Goal: Task Accomplishment & Management: Use online tool/utility

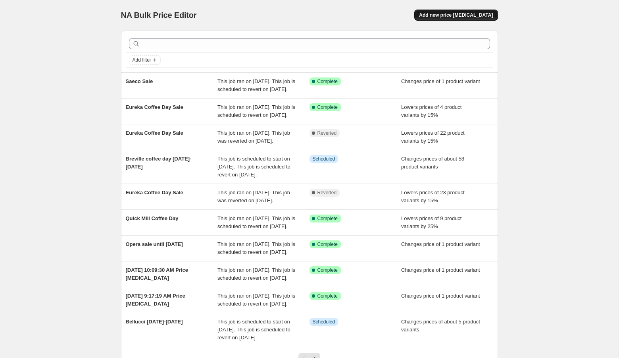
click at [459, 13] on span "Add new price [MEDICAL_DATA]" at bounding box center [456, 15] width 74 height 6
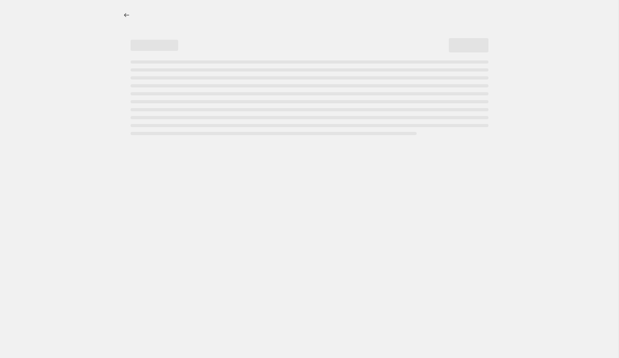
select select "percentage"
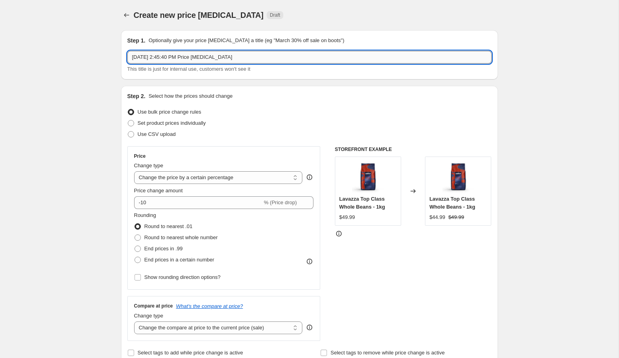
click at [135, 63] on input "[DATE] 2:45:40 PM Price [MEDICAL_DATA]" at bounding box center [309, 57] width 364 height 13
type input "Breville [DATE]-[DATE]"
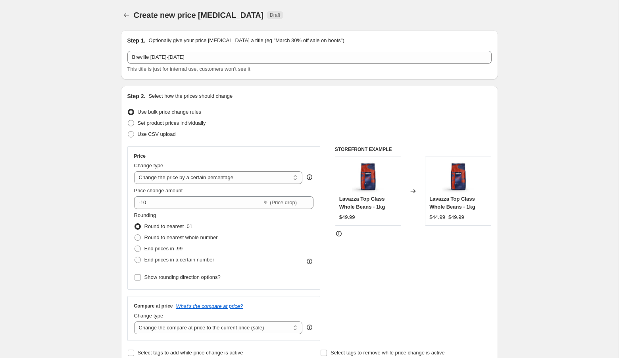
click at [156, 123] on span "Set product prices individually" at bounding box center [172, 123] width 68 height 6
click at [128, 120] on input "Set product prices individually" at bounding box center [128, 120] width 0 height 0
radio input "true"
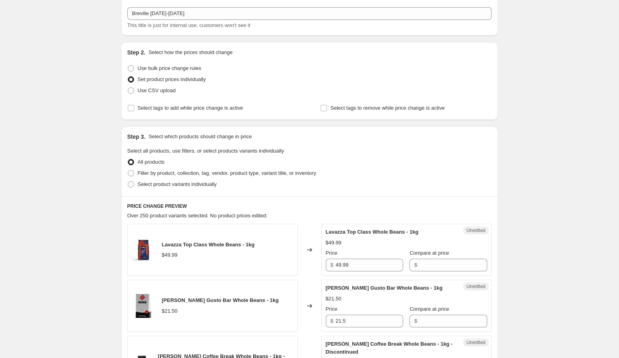
scroll to position [42, 0]
click at [161, 188] on span "Select product variants individually" at bounding box center [177, 185] width 79 height 8
click at [128, 183] on input "Select product variants individually" at bounding box center [128, 182] width 0 height 0
radio input "true"
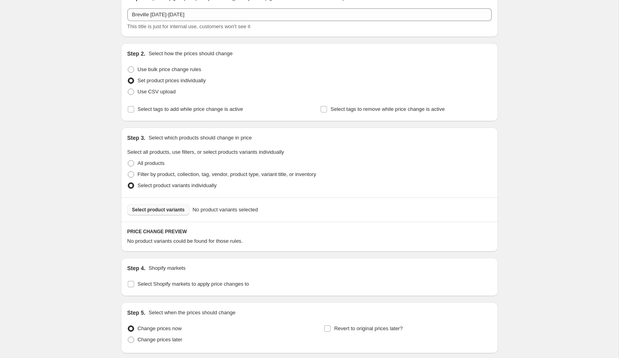
click at [176, 209] on span "Select product variants" at bounding box center [158, 209] width 53 height 6
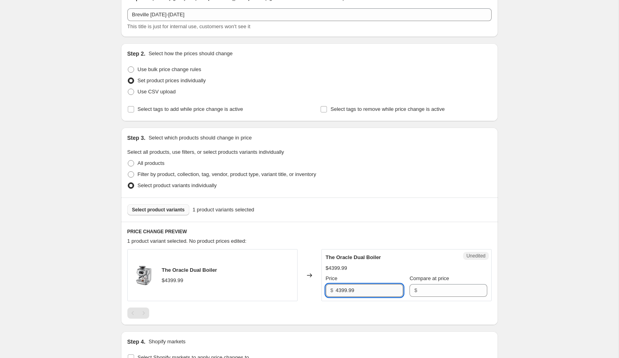
click at [366, 289] on input "4399.99" at bounding box center [369, 290] width 67 height 13
type input "4399.99"
click at [424, 294] on input "Compare at price" at bounding box center [453, 290] width 67 height 13
paste input "4399.99"
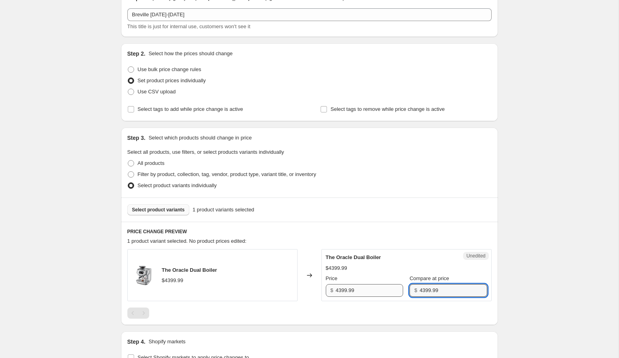
type input "4399.99"
click at [339, 290] on input "4399.99" at bounding box center [369, 290] width 67 height 13
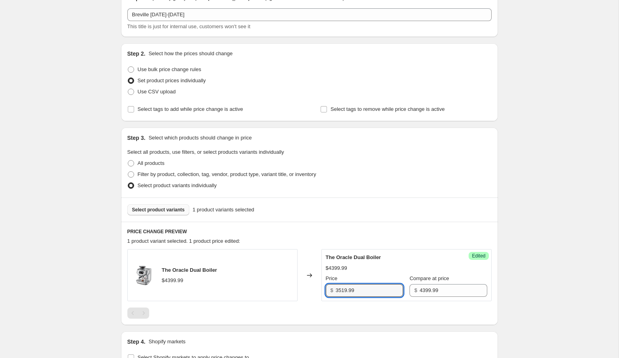
type input "3519.99"
click at [516, 266] on div "Create new price [MEDICAL_DATA]. This page is ready Create new price [MEDICAL_D…" at bounding box center [309, 225] width 619 height 535
click at [154, 208] on span "Select product variants" at bounding box center [158, 209] width 53 height 6
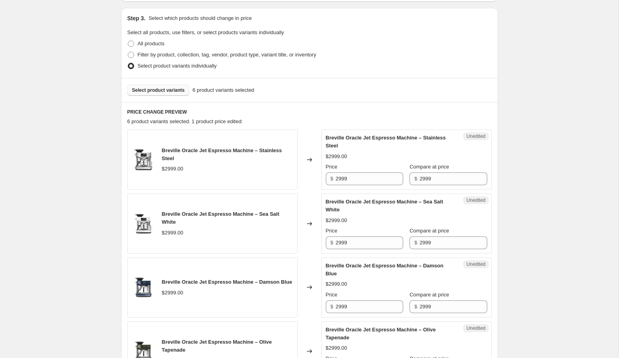
scroll to position [166, 0]
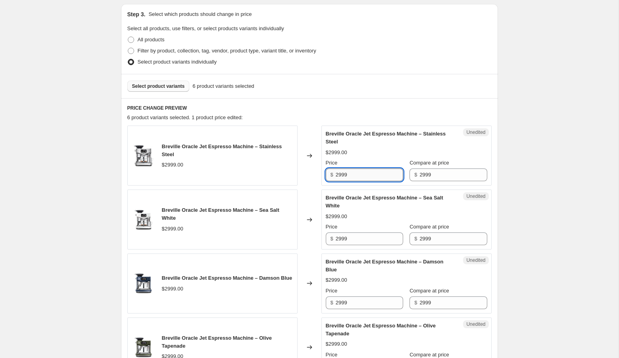
click at [343, 172] on input "2999" at bounding box center [369, 174] width 67 height 13
click at [378, 174] on input "2399" at bounding box center [369, 174] width 67 height 13
type input "2399.99"
click at [561, 164] on div "Create new price [MEDICAL_DATA]. This page is ready Create new price [MEDICAL_D…" at bounding box center [309, 257] width 619 height 846
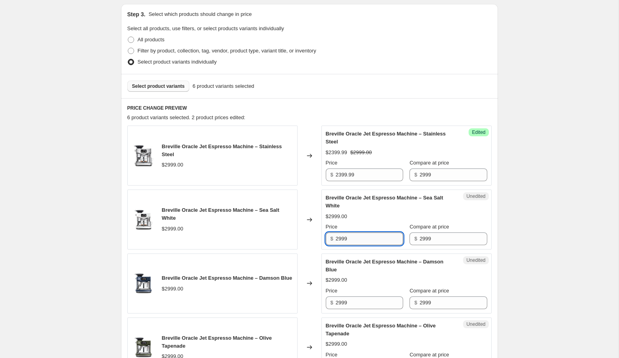
click at [341, 237] on input "2999" at bounding box center [369, 238] width 67 height 13
type input "2399.99"
click at [568, 221] on div "Create new price [MEDICAL_DATA]. This page is ready Create new price [MEDICAL_D…" at bounding box center [309, 257] width 619 height 846
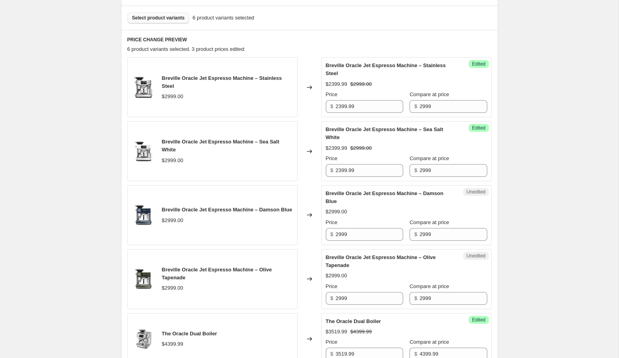
scroll to position [276, 0]
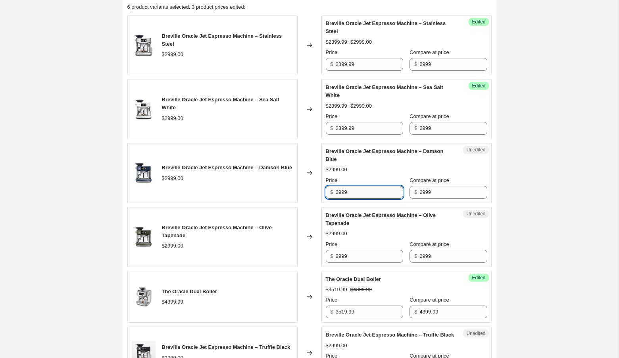
click at [342, 193] on input "2999" at bounding box center [369, 192] width 67 height 13
type input "2399.99"
click at [568, 191] on div "Create new price [MEDICAL_DATA]. This page is ready Create new price [MEDICAL_D…" at bounding box center [309, 147] width 619 height 846
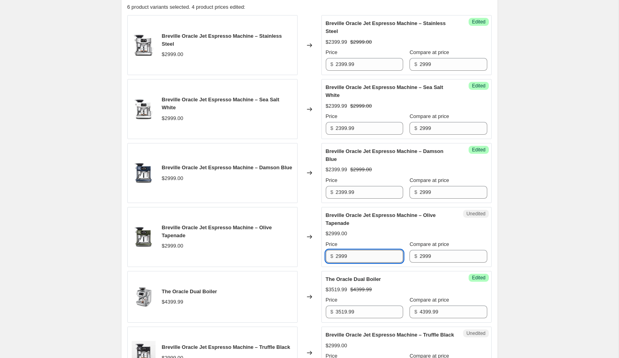
click at [342, 255] on input "2999" at bounding box center [369, 256] width 67 height 13
type input "2399.99"
click at [571, 235] on div "Create new price [MEDICAL_DATA]. This page is ready Create new price [MEDICAL_D…" at bounding box center [309, 147] width 619 height 846
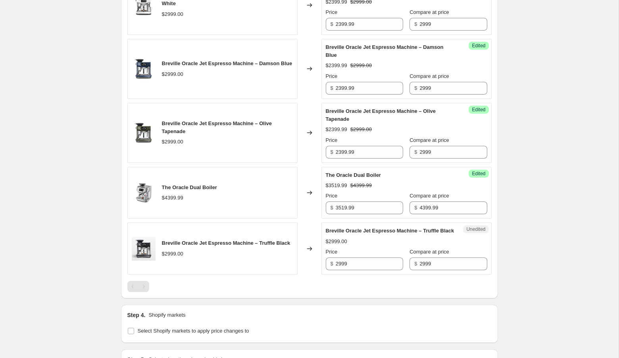
scroll to position [398, 0]
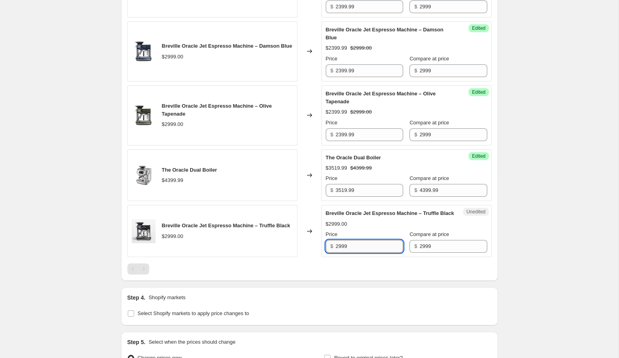
click at [341, 252] on input "2999" at bounding box center [369, 246] width 67 height 13
type input "2399.99"
click at [570, 202] on div "Create new price [MEDICAL_DATA]. This page is ready Create new price [MEDICAL_D…" at bounding box center [309, 25] width 619 height 846
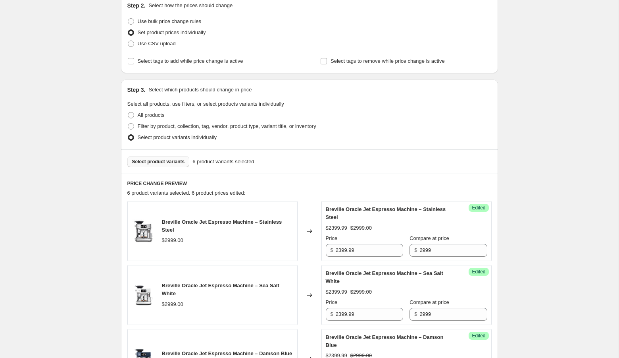
scroll to position [85, 0]
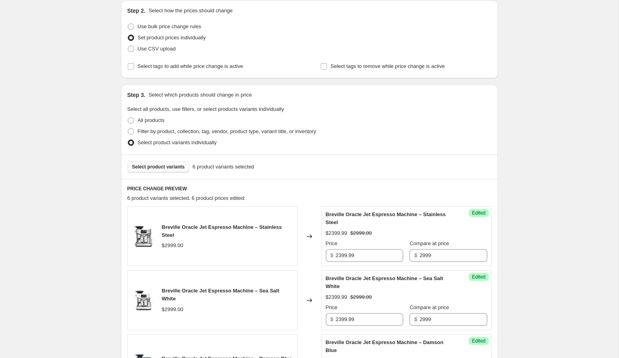
click at [165, 164] on span "Select product variants" at bounding box center [158, 167] width 53 height 6
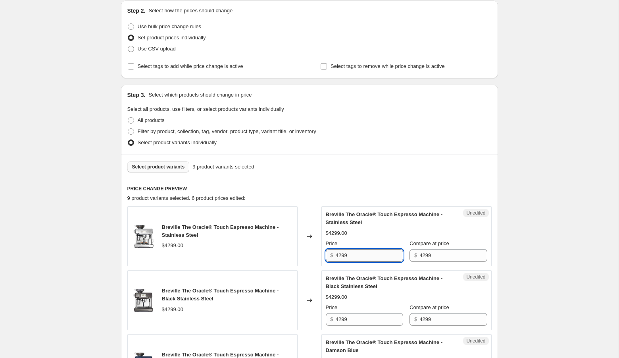
click at [348, 251] on input "4299" at bounding box center [369, 255] width 67 height 13
type input "3439.99"
click at [363, 255] on input "3439.99" at bounding box center [369, 255] width 67 height 13
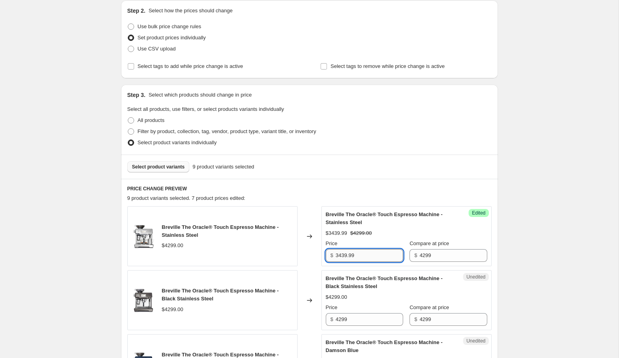
click at [363, 255] on input "3439.99" at bounding box center [369, 255] width 67 height 13
click at [358, 317] on input "4299" at bounding box center [369, 319] width 67 height 13
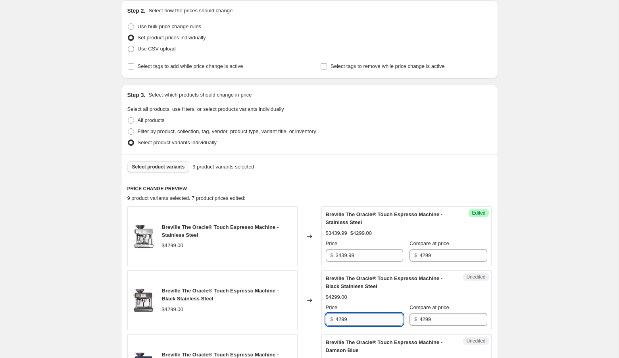
click at [358, 317] on input "4299" at bounding box center [369, 319] width 67 height 13
paste input "3439."
type input "3439.99"
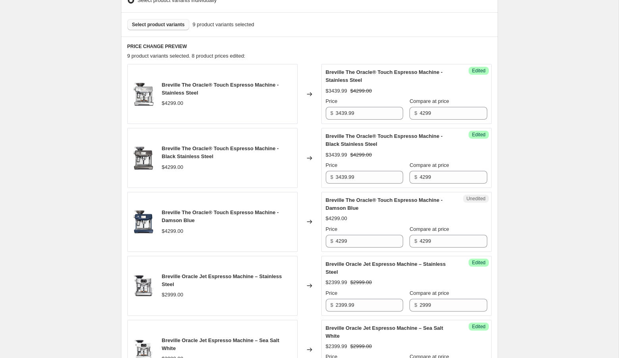
scroll to position [237, 0]
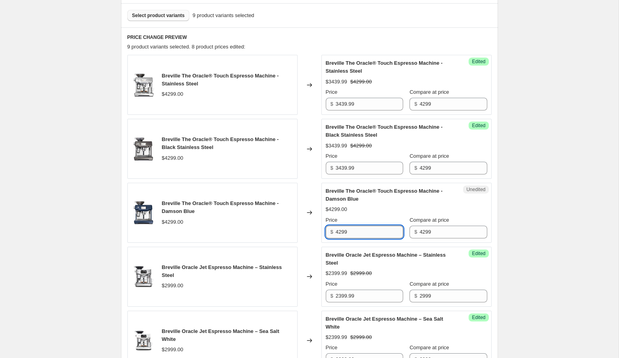
click at [364, 228] on input "4299" at bounding box center [369, 231] width 67 height 13
paste input "3439."
type input "3439.99"
click at [527, 203] on div "Create new price [MEDICAL_DATA]. This page is ready Create new price [MEDICAL_D…" at bounding box center [309, 281] width 619 height 1037
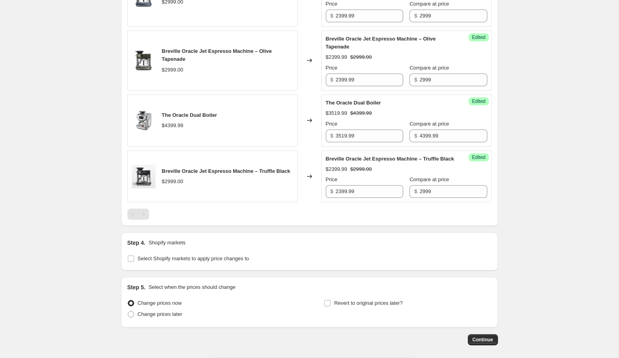
scroll to position [684, 0]
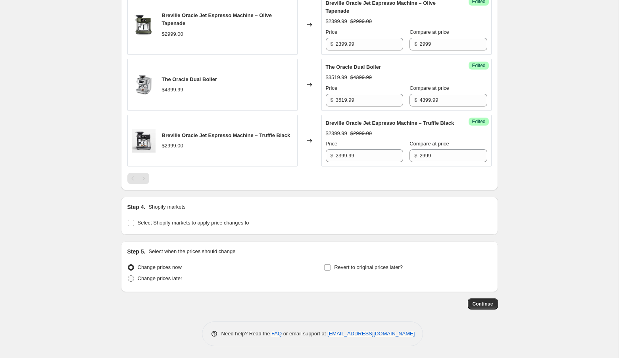
click at [166, 282] on span "Change prices later" at bounding box center [160, 278] width 45 height 8
click at [128, 276] on input "Change prices later" at bounding box center [128, 275] width 0 height 0
radio input "true"
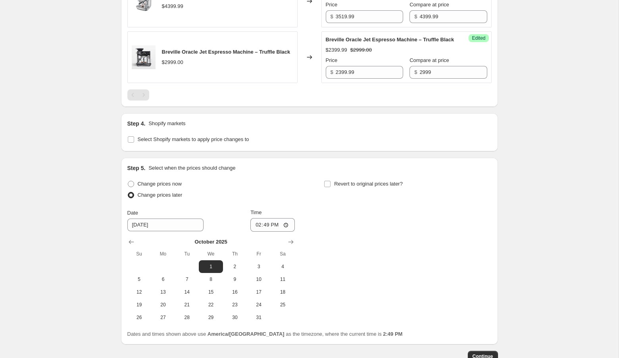
scroll to position [765, 0]
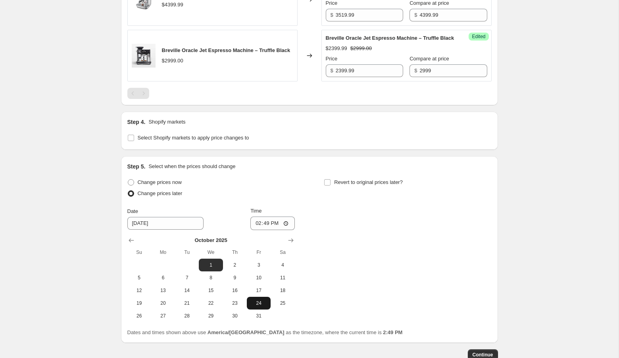
click at [259, 306] on span "24" at bounding box center [258, 303] width 17 height 6
type input "[DATE]"
click at [322, 183] on div "Change prices now Change prices later Date [DATE] Time 14:49 [DATE] Su Mo Tu We…" at bounding box center [309, 249] width 364 height 145
click at [328, 185] on input "Revert to original prices later?" at bounding box center [327, 182] width 6 height 6
checkbox input "true"
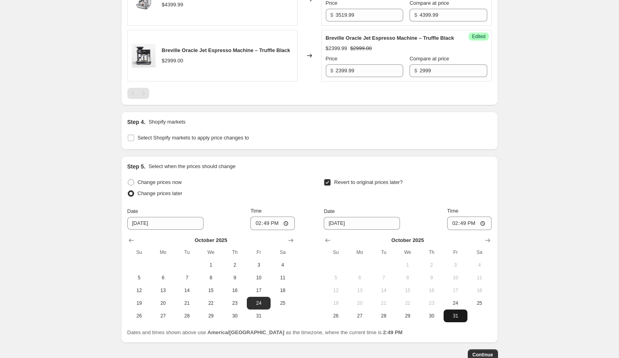
click at [457, 319] on span "31" at bounding box center [455, 315] width 17 height 6
type input "[DATE]"
click at [256, 226] on input "14:49" at bounding box center [273, 222] width 44 height 13
type input "00:01"
click at [451, 230] on input "14:49" at bounding box center [469, 222] width 44 height 13
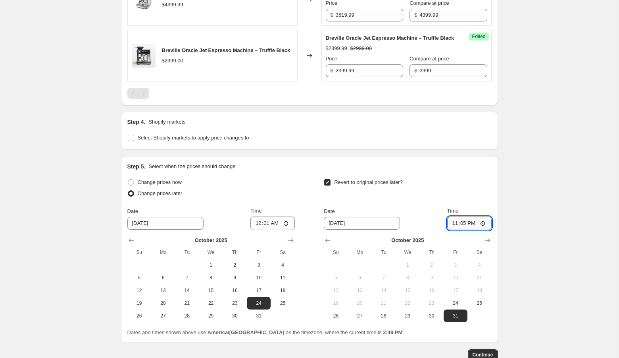
type input "23:59"
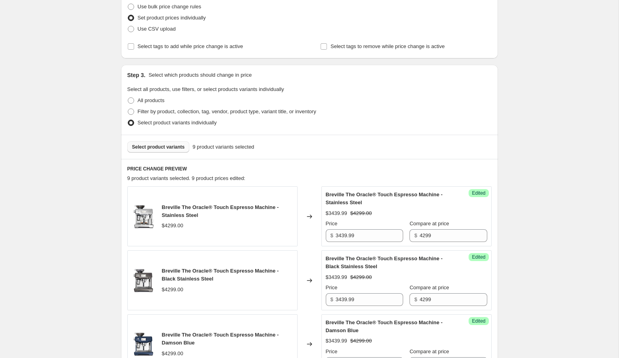
scroll to position [0, 0]
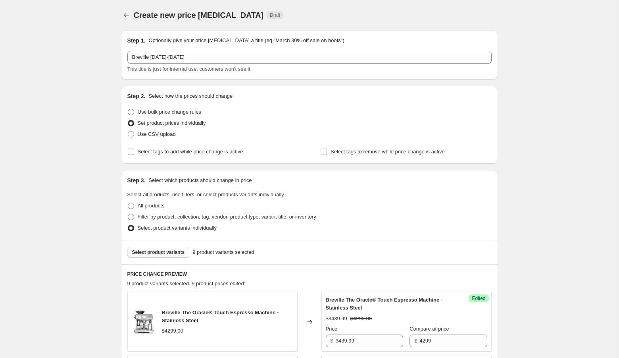
click at [152, 151] on span "Select tags to add while price change is active" at bounding box center [191, 151] width 106 height 6
click at [134, 151] on input "Select tags to add while price change is active" at bounding box center [131, 151] width 6 height 6
checkbox input "true"
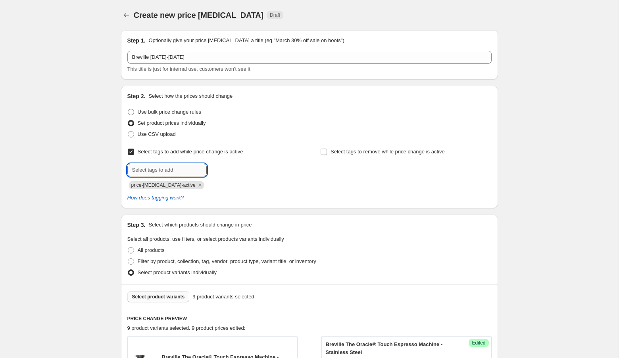
click at [162, 170] on input "text" at bounding box center [166, 170] width 79 height 13
type input "fall sale"
click at [230, 168] on span "fall sale" at bounding box center [232, 169] width 17 height 6
click at [356, 152] on span "Select tags to remove while price change is active" at bounding box center [388, 151] width 114 height 6
click at [327, 152] on input "Select tags to remove while price change is active" at bounding box center [324, 151] width 6 height 6
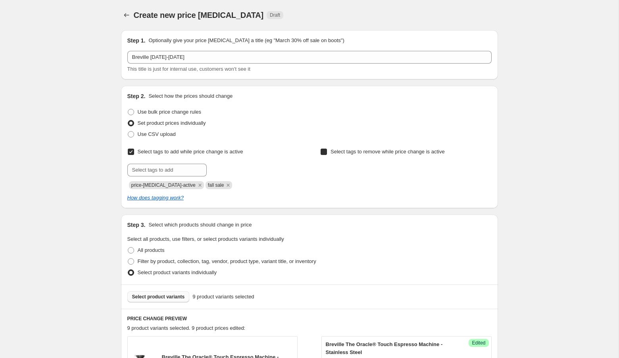
checkbox input "true"
click at [348, 171] on input "text" at bounding box center [359, 170] width 79 height 13
type input "fall sale"
click at [417, 170] on span "Add fall sale" at bounding box center [421, 169] width 28 height 6
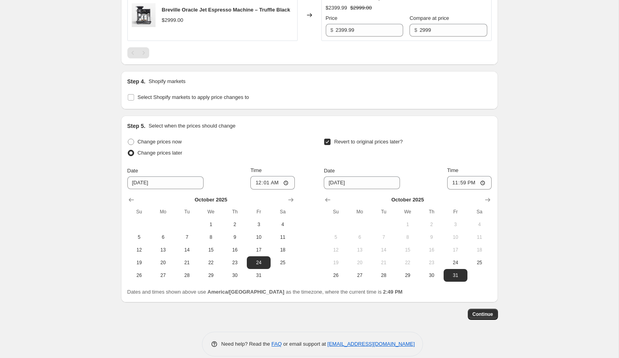
scroll to position [864, 0]
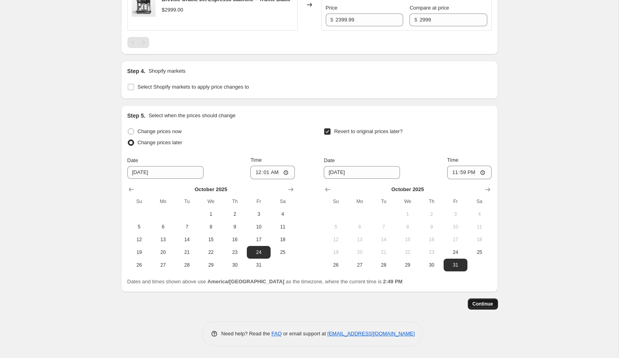
click at [492, 306] on span "Continue" at bounding box center [483, 304] width 21 height 6
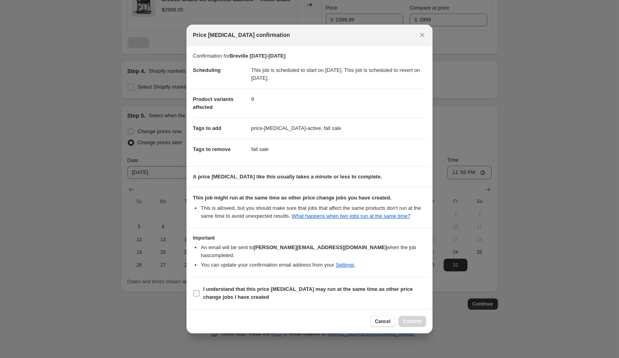
click at [273, 295] on span "I understand that this price [MEDICAL_DATA] may run at the same time as other p…" at bounding box center [314, 293] width 223 height 16
click at [200, 295] on input "I understand that this price [MEDICAL_DATA] may run at the same time as other p…" at bounding box center [196, 293] width 6 height 6
checkbox input "true"
click at [414, 319] on span "Confirm" at bounding box center [412, 321] width 18 height 6
